Goal: Task Accomplishment & Management: Complete application form

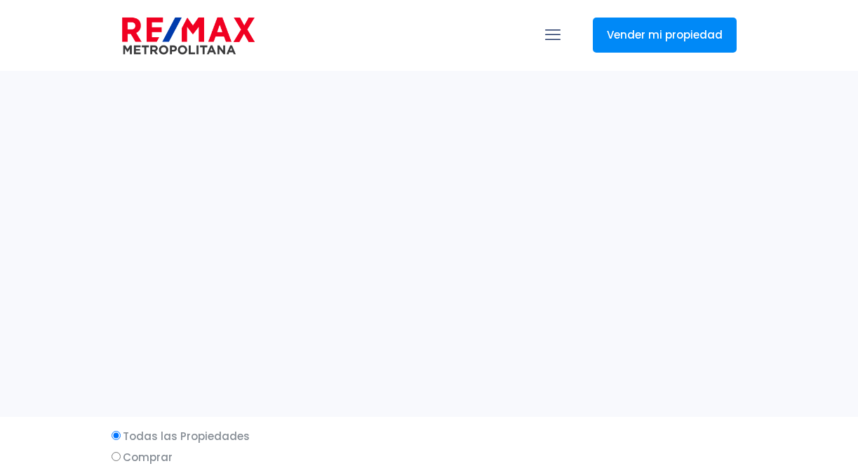
select select
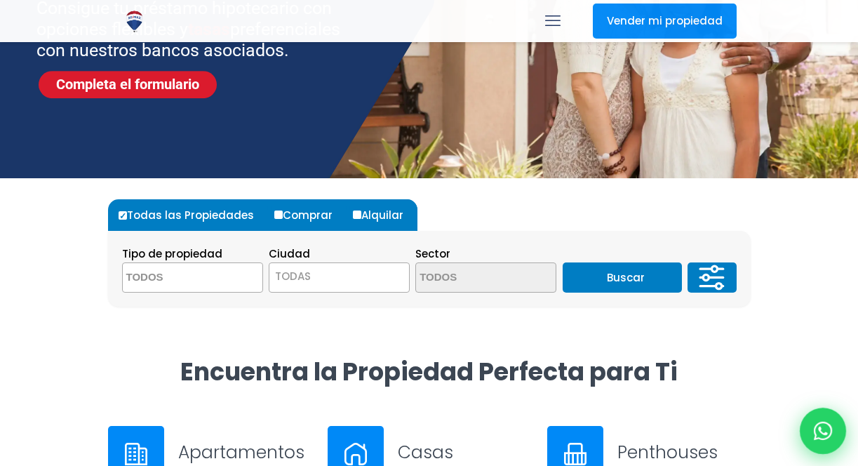
click at [832, 434] on div at bounding box center [823, 431] width 46 height 46
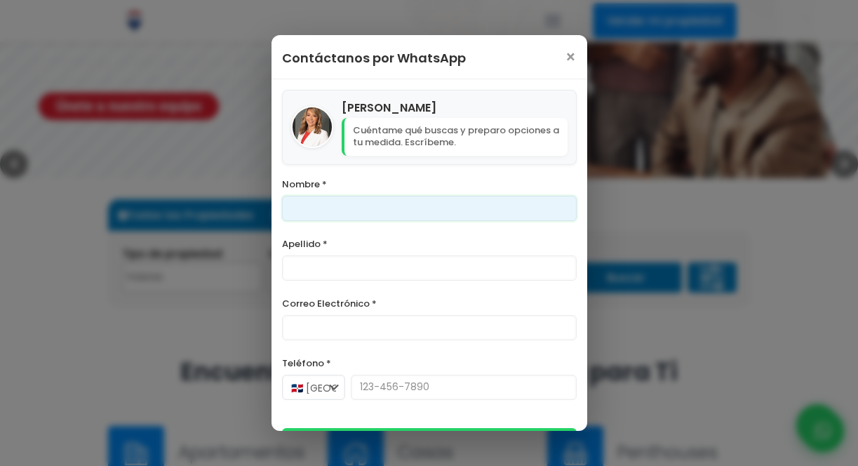
click at [479, 210] on input "Nombre *" at bounding box center [429, 208] width 295 height 25
type input "Franklin"
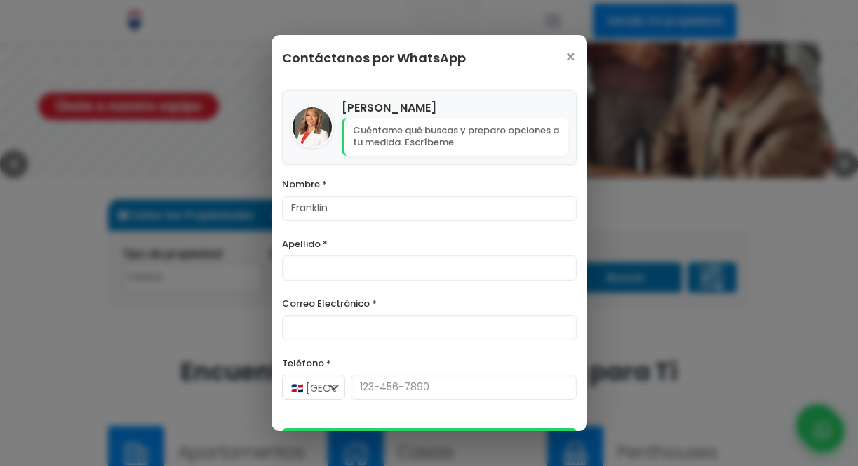
type input "Marte"
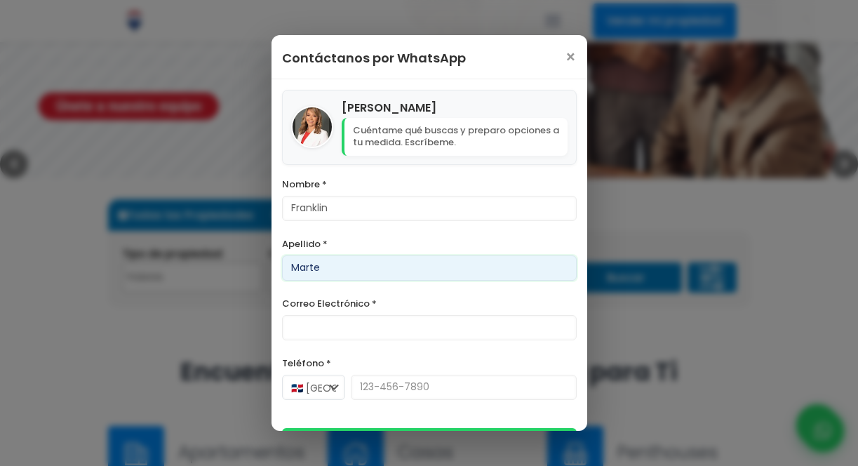
type input "[PERSON_NAME][EMAIL_ADDRESS][DOMAIN_NAME]"
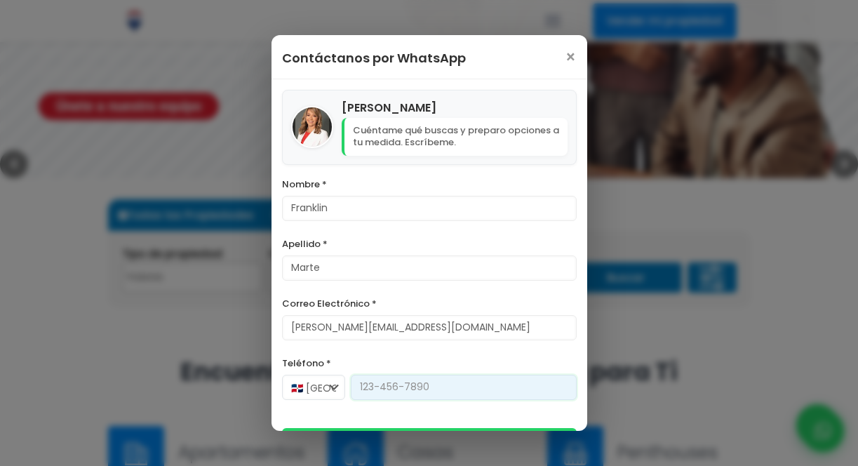
type input "[PHONE_NUMBER]"
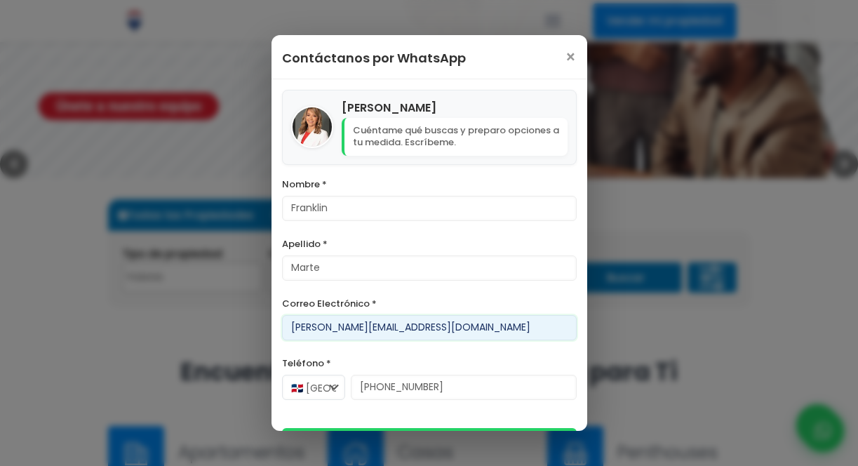
click at [308, 324] on input "[PERSON_NAME][EMAIL_ADDRESS][DOMAIN_NAME]" at bounding box center [429, 327] width 295 height 25
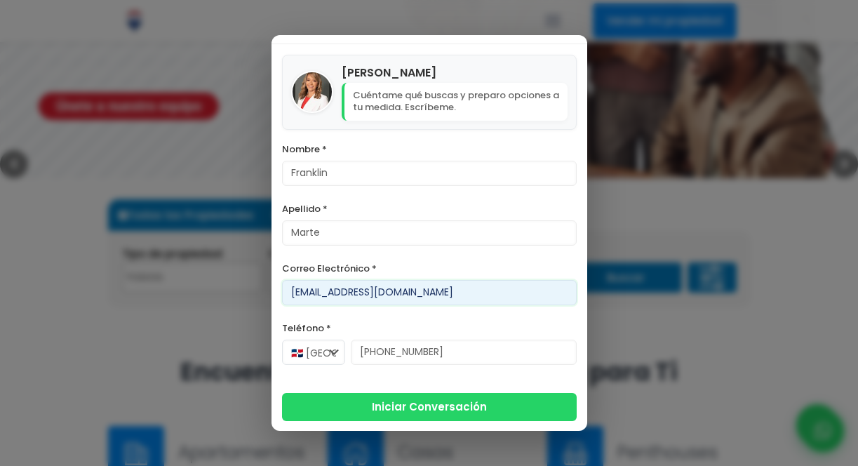
type input "[EMAIL_ADDRESS][DOMAIN_NAME]"
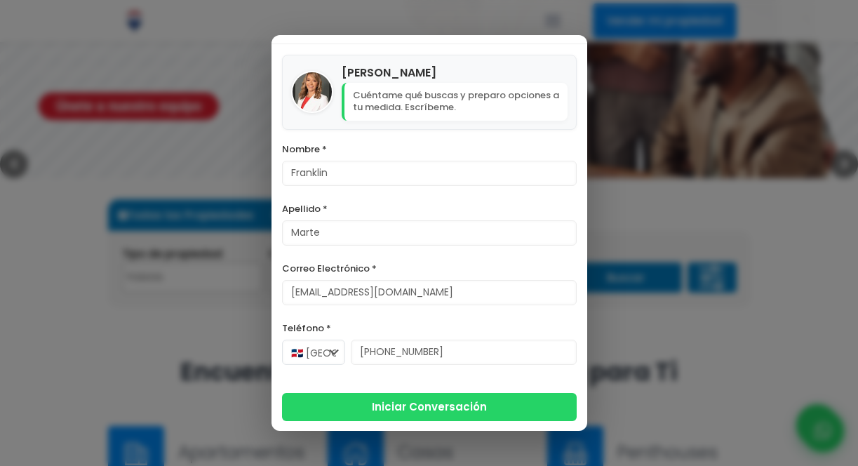
click at [373, 389] on form "Nombre * [PERSON_NAME] Apellido * [PERSON_NAME] Correo Electrónico * [EMAIL_ADD…" at bounding box center [429, 280] width 295 height 281
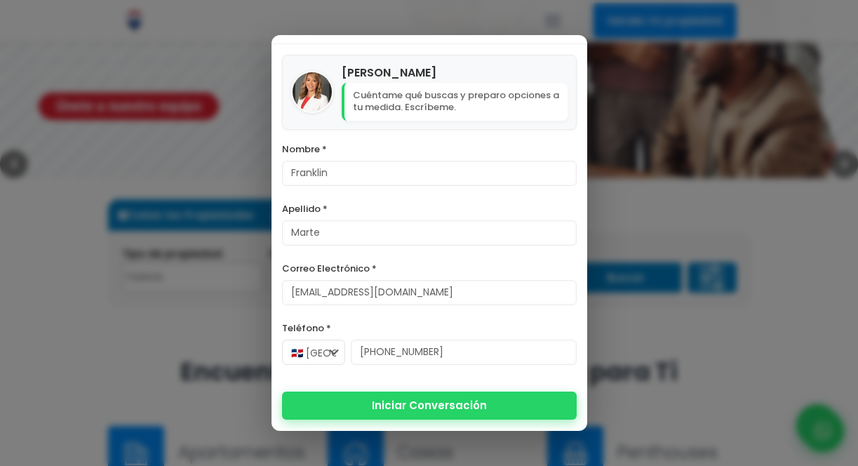
click at [373, 398] on button "Iniciar Conversación" at bounding box center [429, 405] width 295 height 28
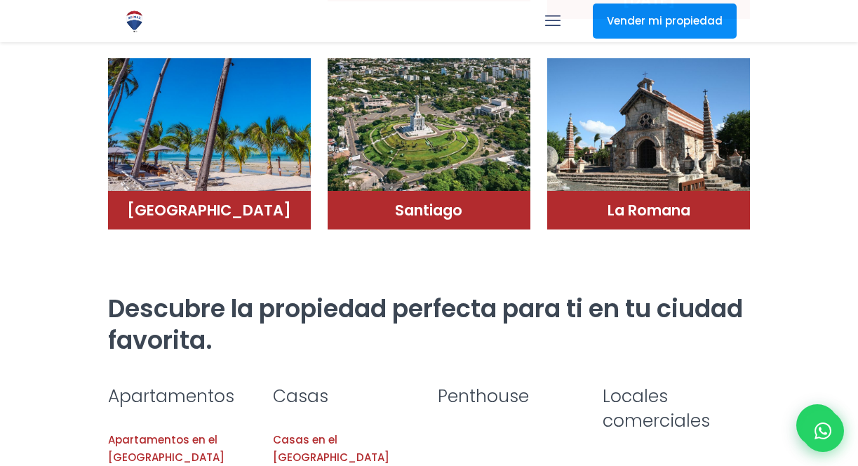
scroll to position [1128, 0]
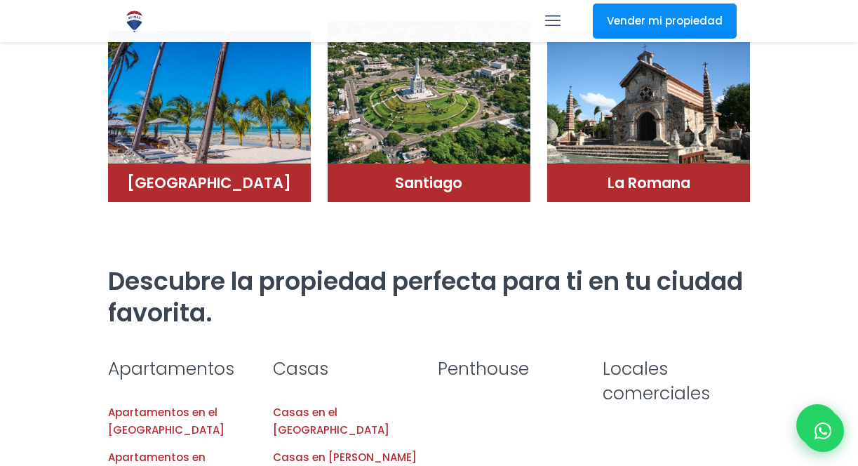
click at [396, 87] on img at bounding box center [429, 92] width 203 height 143
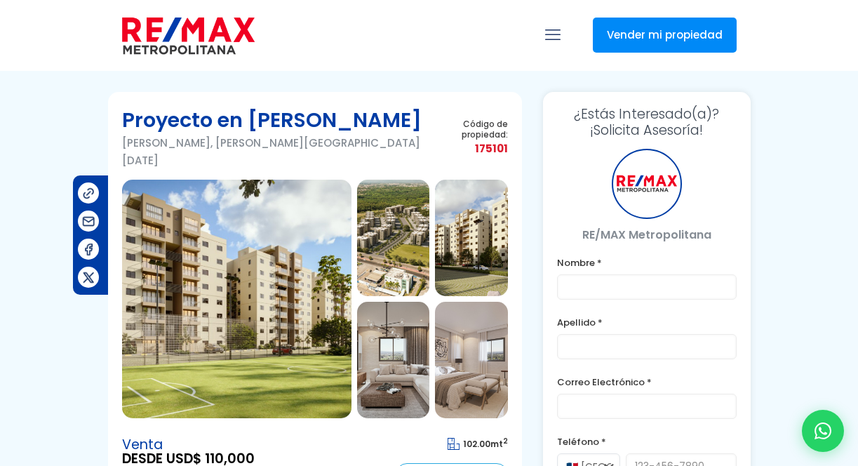
type input "Franklin"
type input "Marte"
type input "[EMAIL_ADDRESS][DOMAIN_NAME]"
type input "[PHONE_NUMBER]"
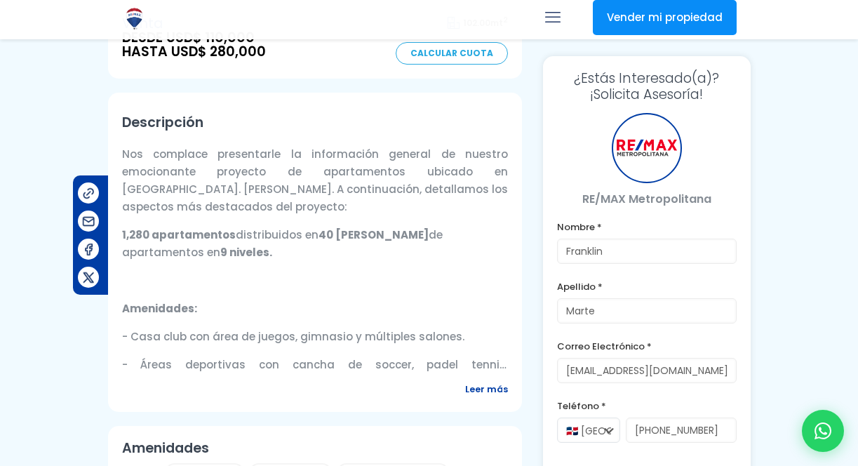
scroll to position [450, 0]
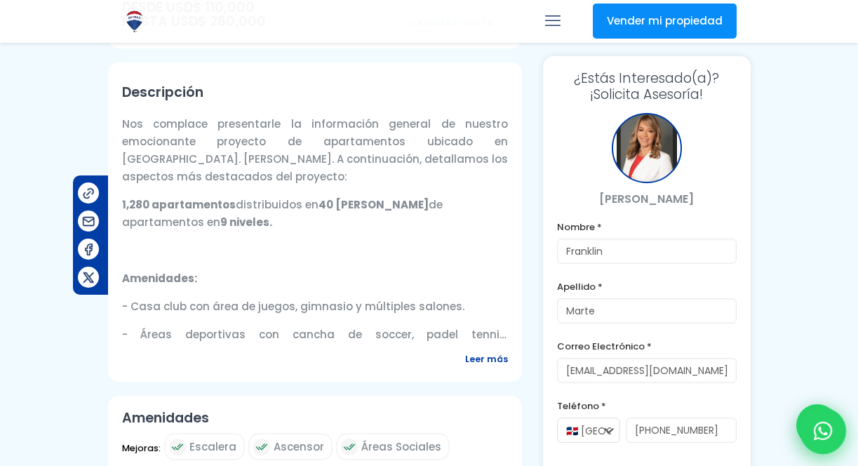
click at [810, 436] on div at bounding box center [823, 431] width 46 height 46
type input "Franklin"
type input "Marte"
type input "[EMAIL_ADDRESS][DOMAIN_NAME]"
type input "[PHONE_NUMBER]"
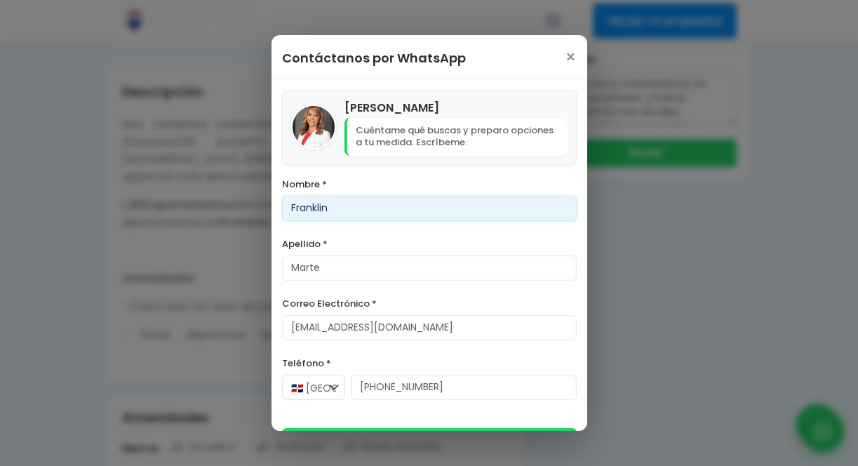
scroll to position [35, 0]
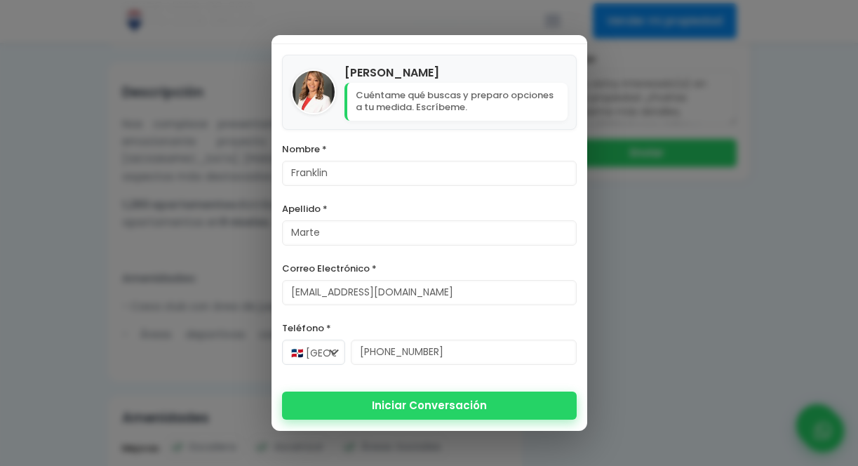
click at [510, 411] on button "Iniciar Conversación" at bounding box center [429, 405] width 295 height 28
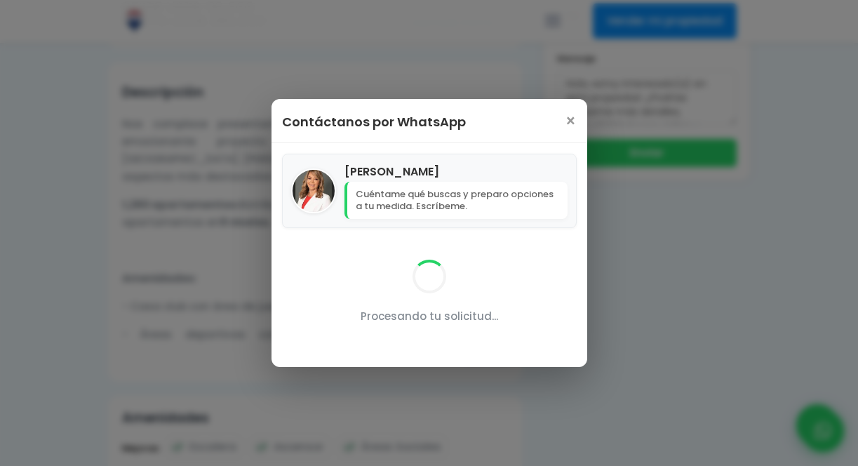
scroll to position [0, 0]
click at [0, 0] on div "Contáctanos por WhatsApp × Franklin Marte Cuéntame qué buscas y preparo opcione…" at bounding box center [429, 233] width 858 height 466
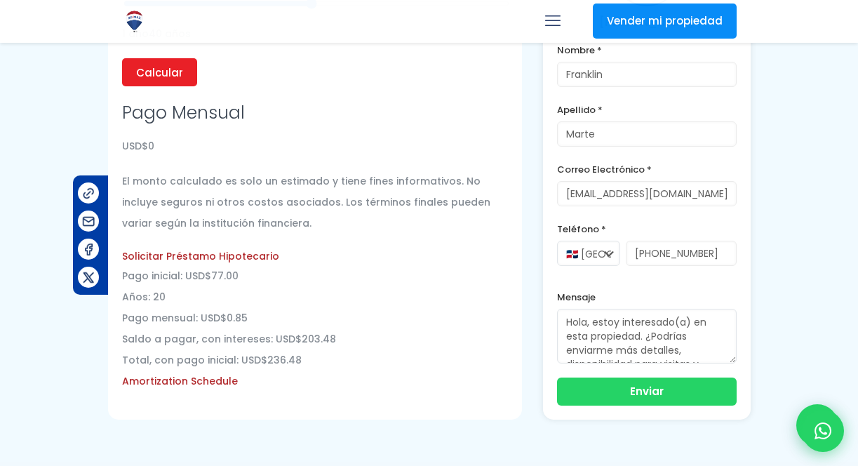
scroll to position [1731, 0]
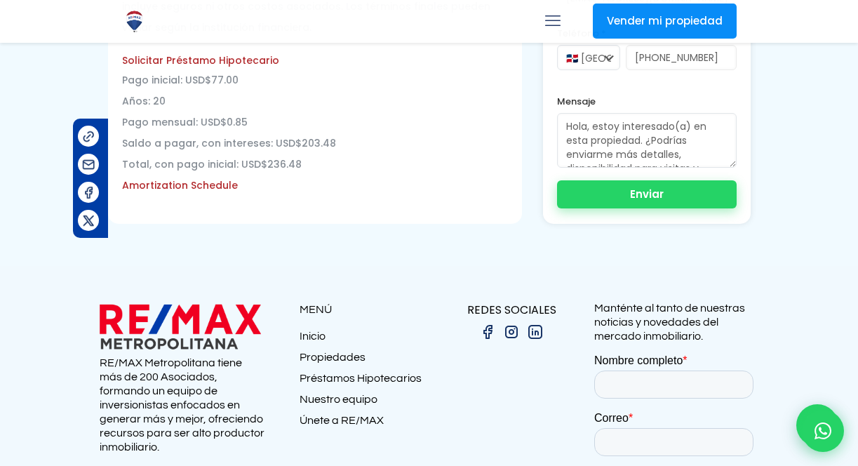
click at [608, 180] on button "Enviar" at bounding box center [646, 194] width 179 height 28
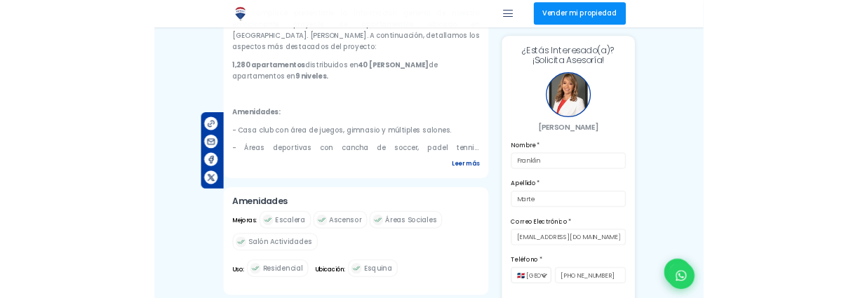
scroll to position [323, 0]
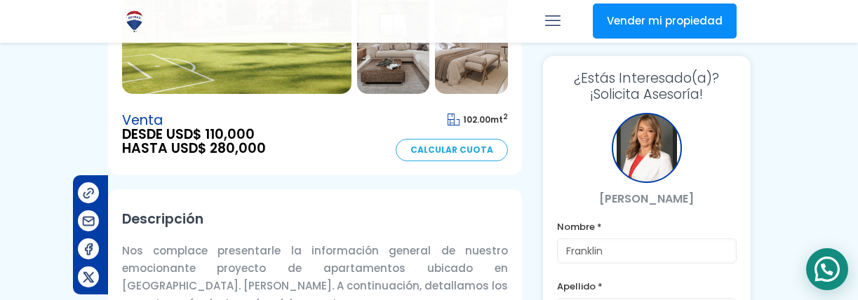
click at [826, 281] on div at bounding box center [827, 269] width 42 height 42
